Goal: Task Accomplishment & Management: Manage account settings

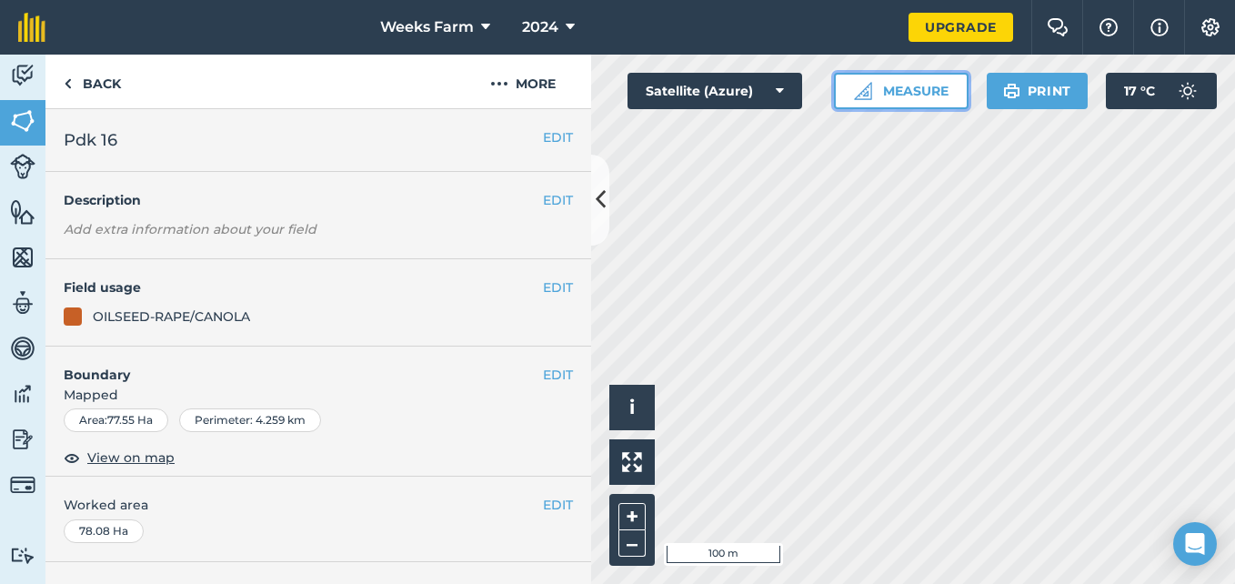
click at [888, 95] on button "Measure" at bounding box center [901, 91] width 135 height 36
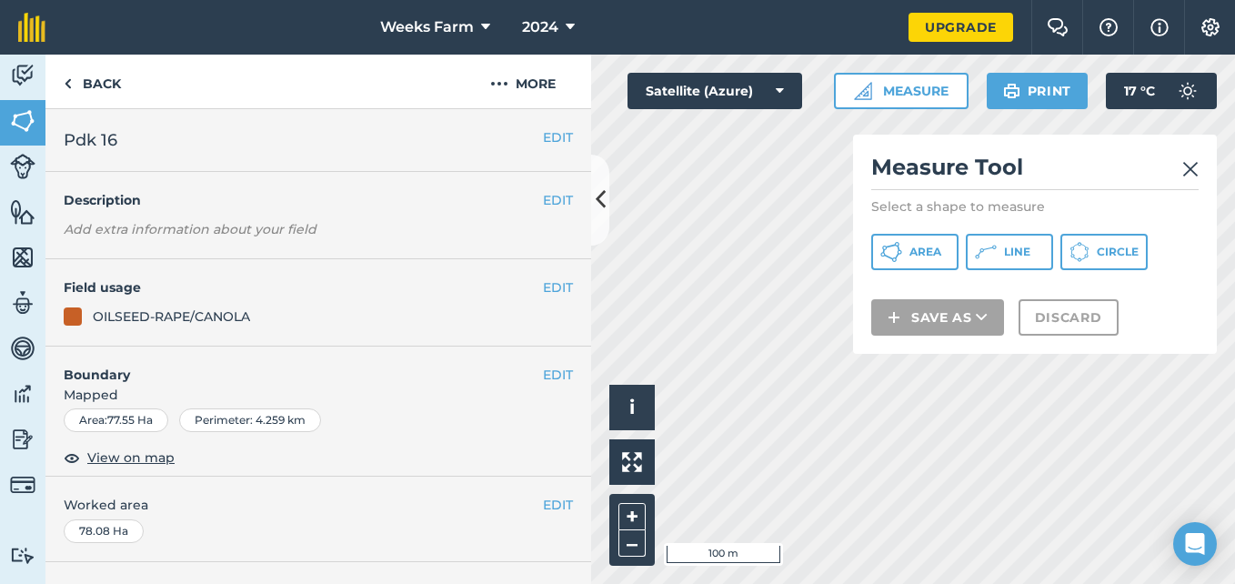
click at [1192, 166] on img at bounding box center [1191, 169] width 16 height 22
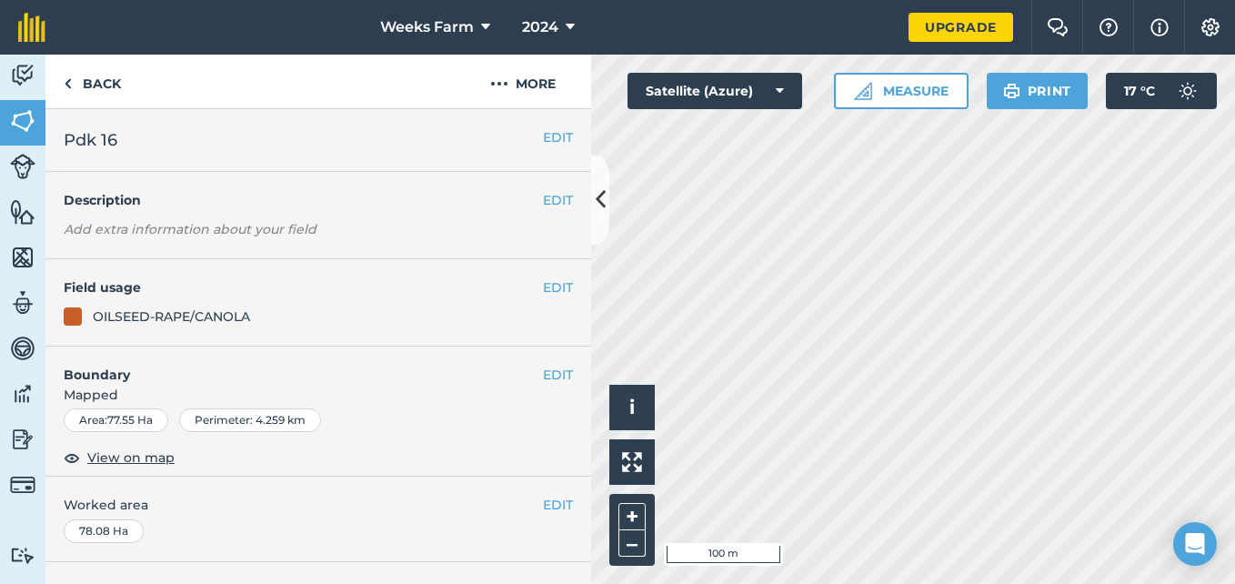
click at [123, 423] on div "Area : 77.55 Ha" at bounding box center [116, 420] width 105 height 24
click at [123, 458] on span "View on map" at bounding box center [130, 458] width 87 height 20
click at [543, 379] on button "EDIT" at bounding box center [558, 375] width 30 height 20
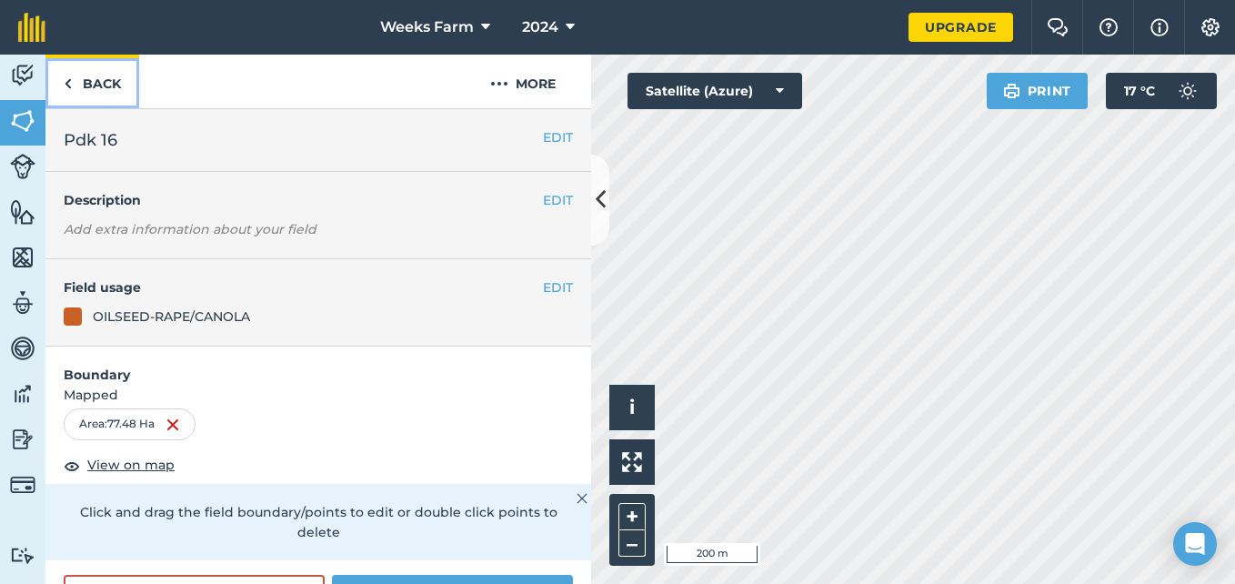
click at [94, 81] on link "Back" at bounding box center [92, 82] width 94 height 54
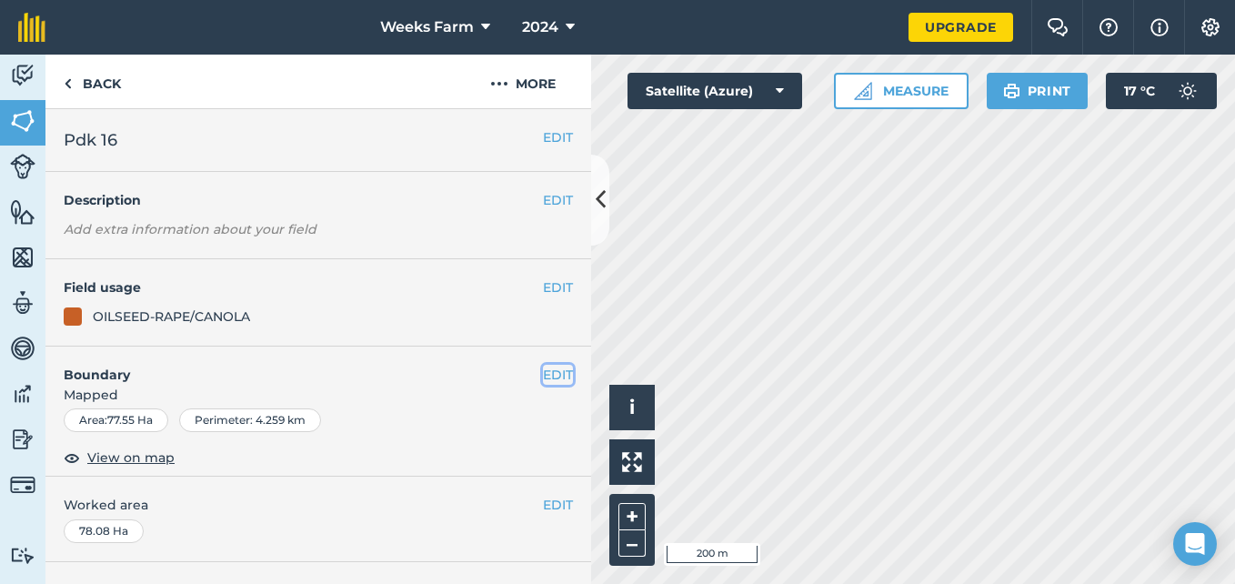
click at [543, 375] on button "EDIT" at bounding box center [558, 375] width 30 height 20
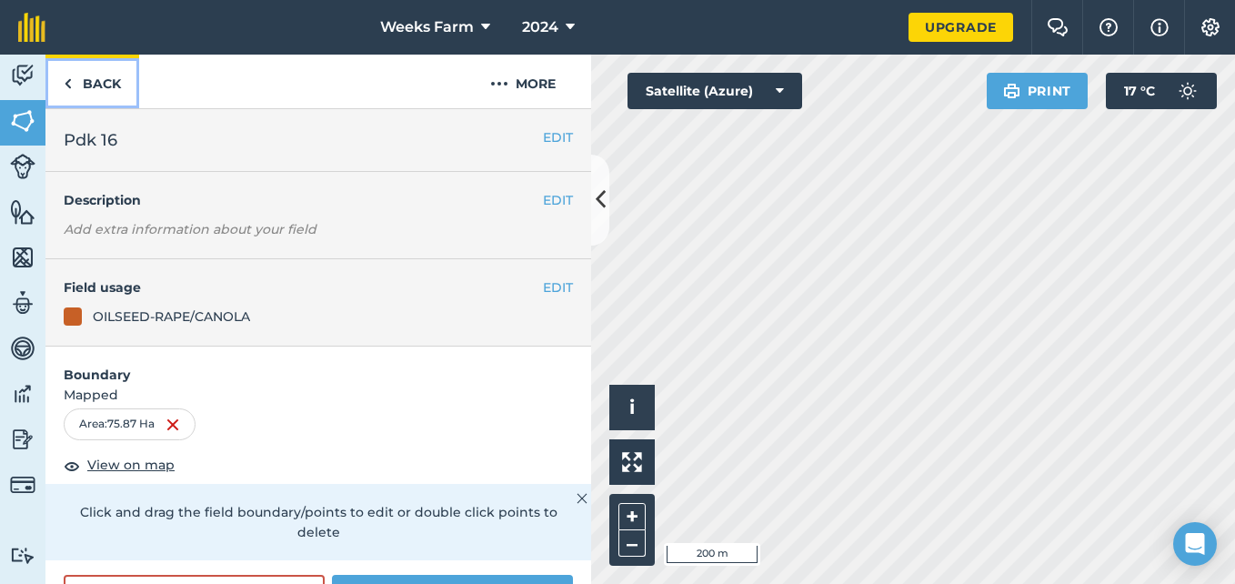
click at [81, 77] on link "Back" at bounding box center [92, 82] width 94 height 54
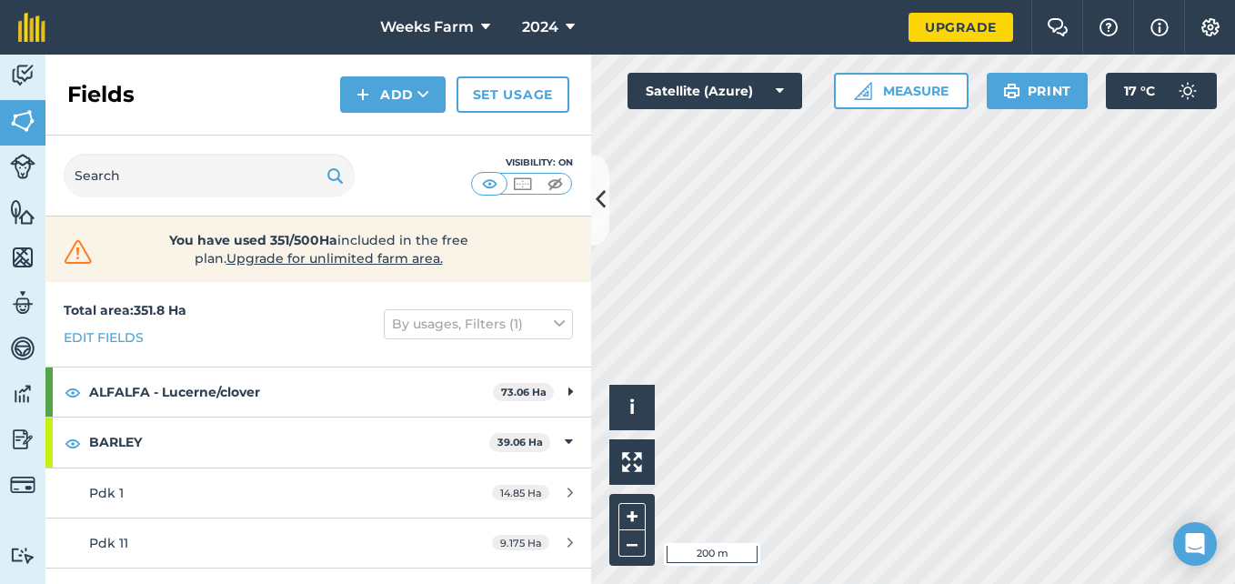
click at [531, 280] on div "Activity Fields Livestock Features Maps Team Vehicles Data Reporting Billing Tu…" at bounding box center [617, 319] width 1235 height 529
